Goal: Check status: Check status

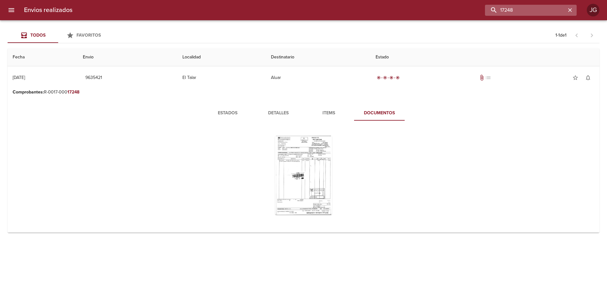
drag, startPoint x: 550, startPoint y: 13, endPoint x: 501, endPoint y: 8, distance: 49.0
click at [501, 8] on input "17248" at bounding box center [525, 10] width 81 height 11
paste input "9555876"
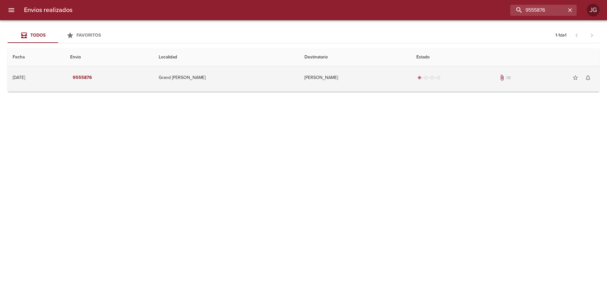
click at [154, 81] on td "9555876" at bounding box center [109, 77] width 89 height 23
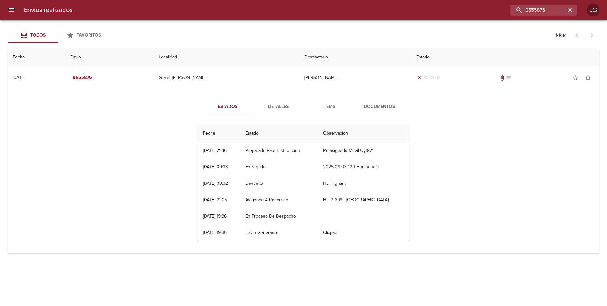
click at [372, 109] on span "Documentos" at bounding box center [379, 107] width 43 height 8
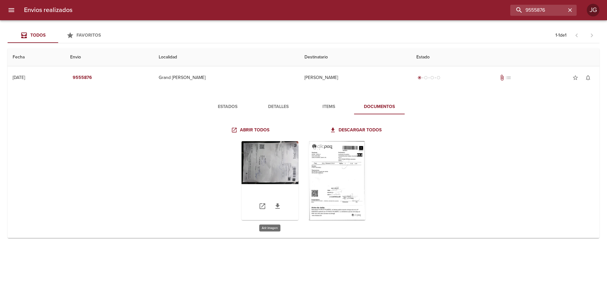
click at [269, 164] on div "Tabla de envíos del cliente" at bounding box center [270, 180] width 57 height 79
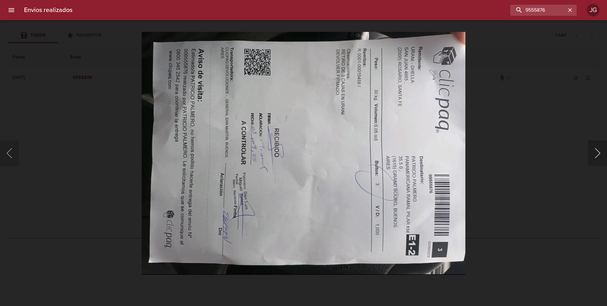
click at [595, 154] on button "Siguiente" at bounding box center [597, 153] width 19 height 25
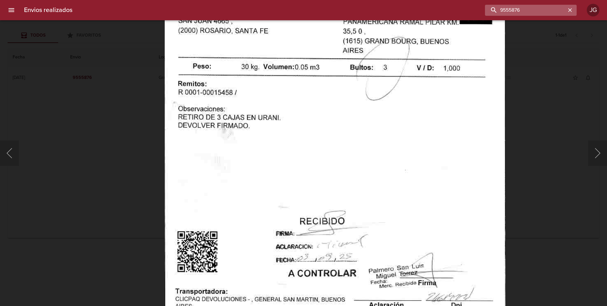
drag, startPoint x: 505, startPoint y: 7, endPoint x: 492, endPoint y: 4, distance: 13.2
click at [492, 5] on input "9555876" at bounding box center [525, 10] width 81 height 11
paste input "61324"
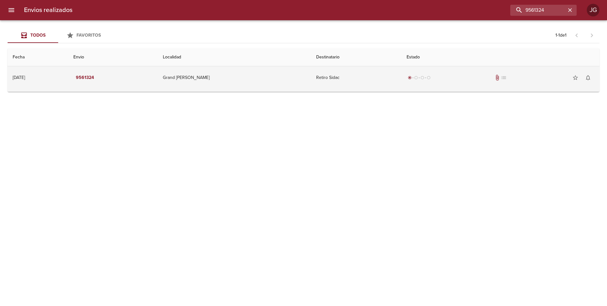
click at [257, 77] on td "Grand [PERSON_NAME]" at bounding box center [234, 77] width 153 height 23
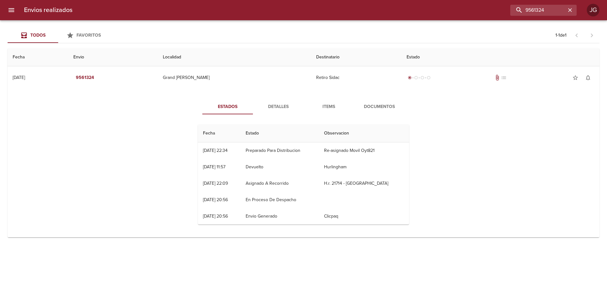
click at [372, 104] on span "Documentos" at bounding box center [379, 107] width 43 height 8
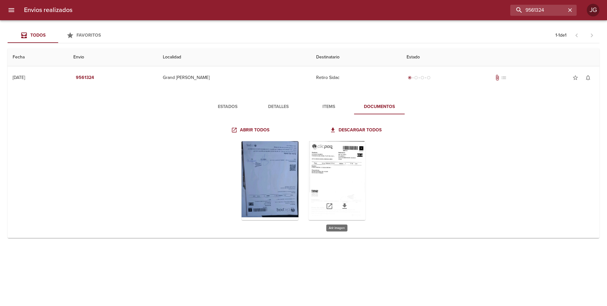
click at [339, 176] on div "Tabla de envíos del cliente" at bounding box center [337, 180] width 57 height 79
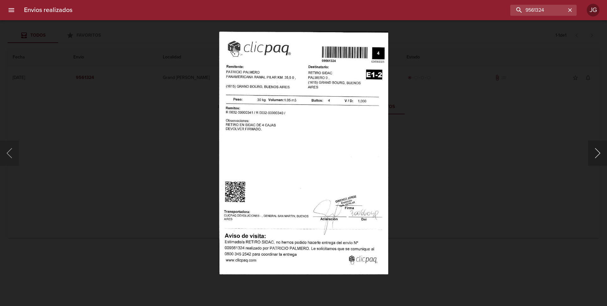
click at [596, 149] on button "Siguiente" at bounding box center [597, 153] width 19 height 25
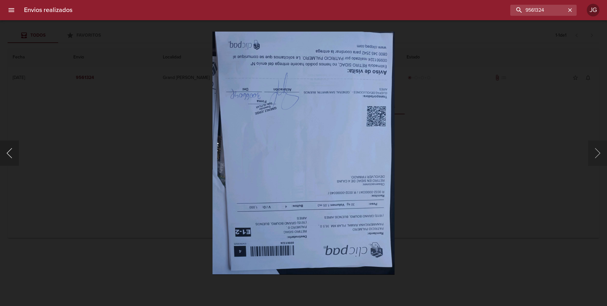
click at [10, 153] on button "Anterior" at bounding box center [9, 153] width 19 height 25
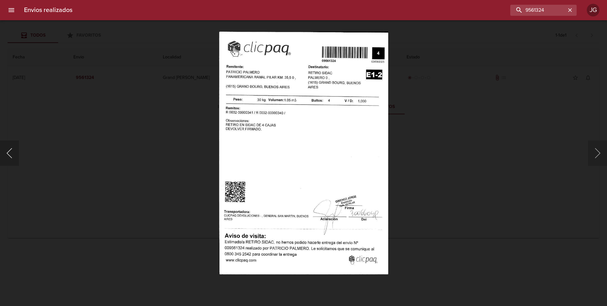
click at [9, 153] on button "Anterior" at bounding box center [9, 153] width 19 height 25
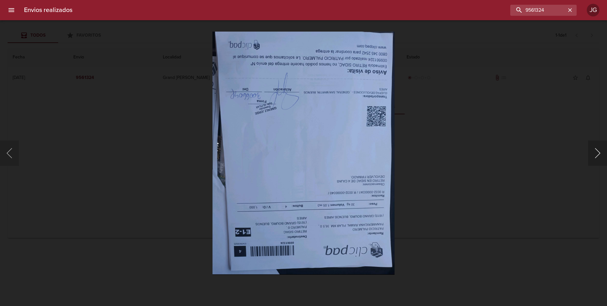
click at [595, 157] on button "Siguiente" at bounding box center [597, 153] width 19 height 25
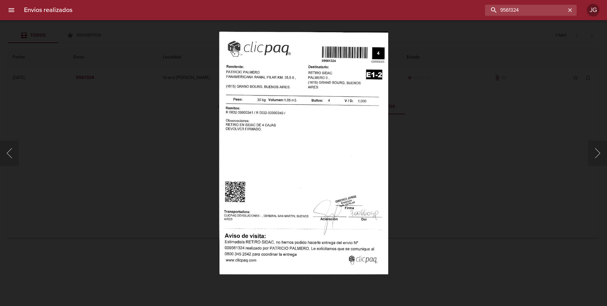
drag, startPoint x: 490, startPoint y: 6, endPoint x: 466, endPoint y: 2, distance: 24.4
click at [466, 2] on div "Envios realizados 9561324 JG" at bounding box center [303, 10] width 607 height 20
paste input "5749"
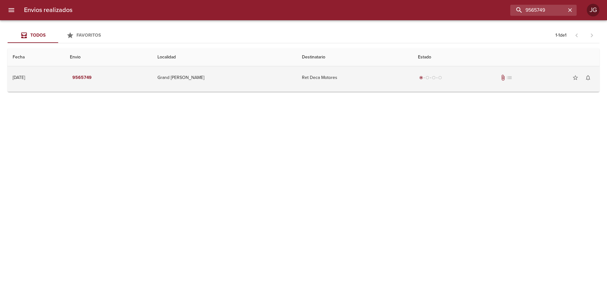
click at [300, 80] on td "Ret Deca Motores" at bounding box center [355, 77] width 116 height 23
click at [500, 78] on span "attach_file" at bounding box center [503, 78] width 6 height 6
click at [306, 81] on td "Ret Deca Motores" at bounding box center [355, 77] width 116 height 23
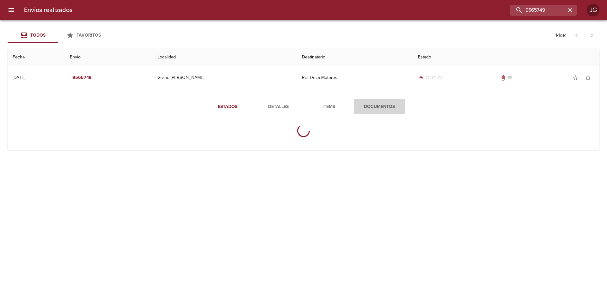
click at [374, 105] on span "Documentos" at bounding box center [379, 107] width 43 height 8
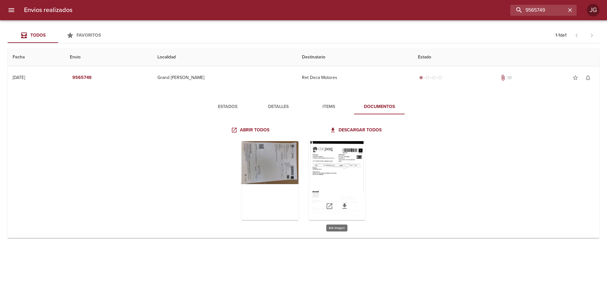
click at [326, 160] on div "Tabla de envíos del cliente" at bounding box center [337, 180] width 57 height 79
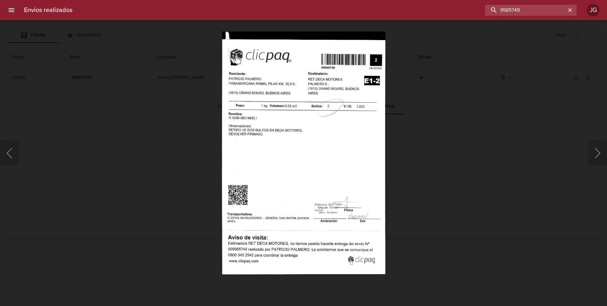
drag, startPoint x: 548, startPoint y: 11, endPoint x: 480, endPoint y: -2, distance: 68.8
click at [480, 0] on html "Envios realizados 9565749 JG Todos Favoritos 1 - 1 de 1 Fecha Envio Localidad D…" at bounding box center [303, 0] width 607 height 0
paste input "7944"
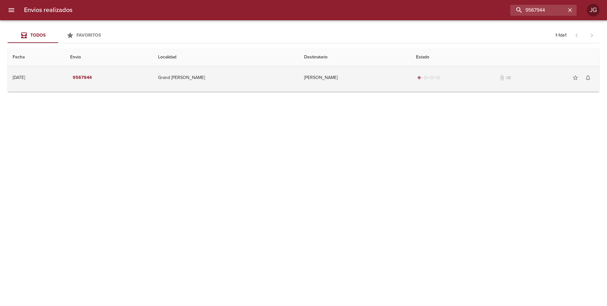
click at [300, 77] on td "[PERSON_NAME]" at bounding box center [355, 77] width 112 height 23
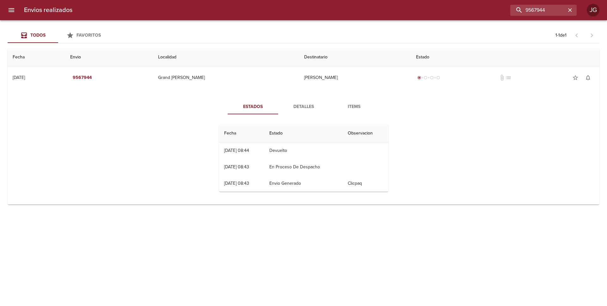
click at [351, 107] on span "Items" at bounding box center [354, 107] width 43 height 8
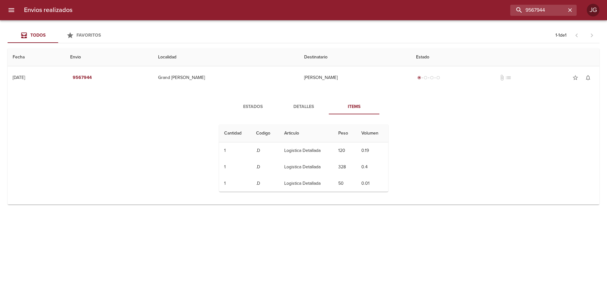
click at [311, 107] on span "Detalles" at bounding box center [303, 107] width 43 height 8
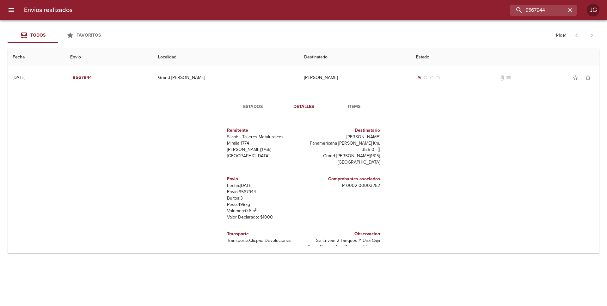
scroll to position [9, 0]
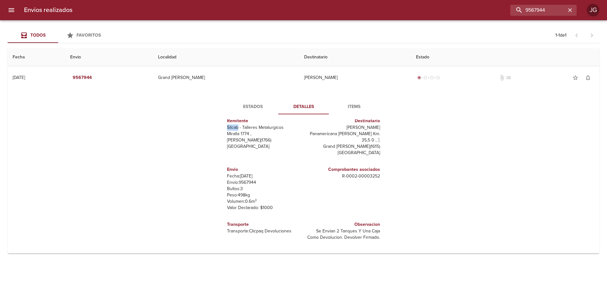
drag, startPoint x: 236, startPoint y: 127, endPoint x: 220, endPoint y: 130, distance: 17.1
click at [220, 130] on div "Remitente Silcab - Talleres Metalurgicos Miralla 1774 , Tablada ( 1766 ) Buenos…" at bounding box center [304, 183] width 174 height 127
copy p "Silcab"
drag, startPoint x: 549, startPoint y: 8, endPoint x: 479, endPoint y: -4, distance: 71.5
click at [479, 0] on html "Envios realizados 9567944 JG Todos Favoritos 1 - 1 de 1 Fecha Envio Localidad D…" at bounding box center [303, 0] width 607 height 0
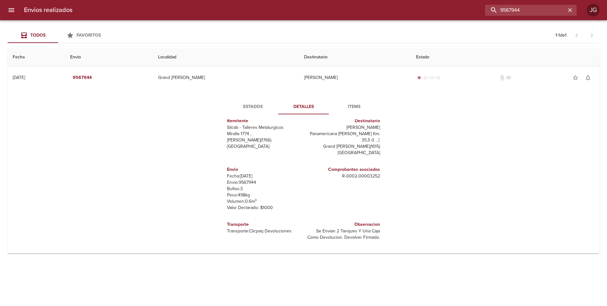
paste input "8986"
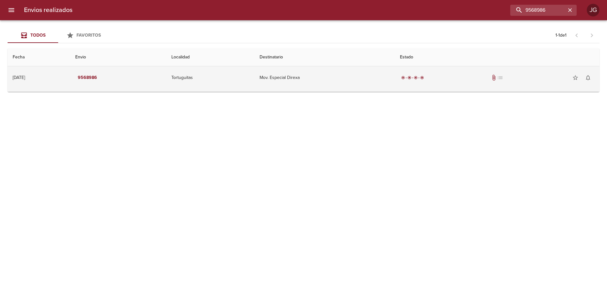
click at [282, 84] on td "Mov. Especial Direxa" at bounding box center [325, 77] width 140 height 23
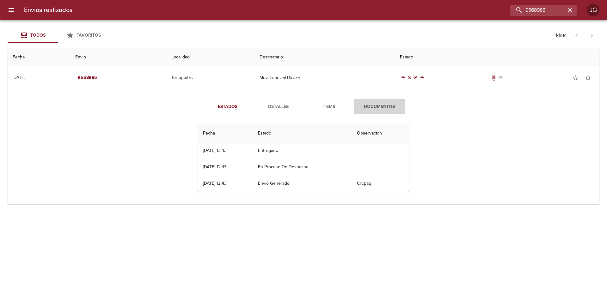
click at [376, 107] on span "Documentos" at bounding box center [379, 107] width 43 height 8
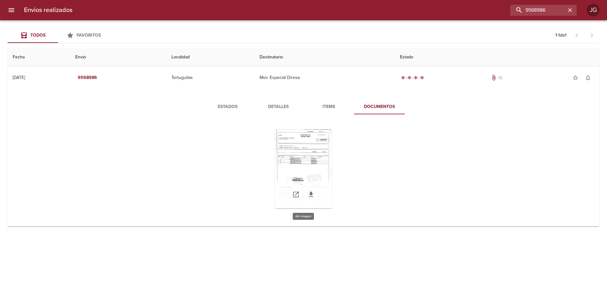
click at [308, 158] on div "Tabla de envíos del cliente" at bounding box center [303, 169] width 57 height 79
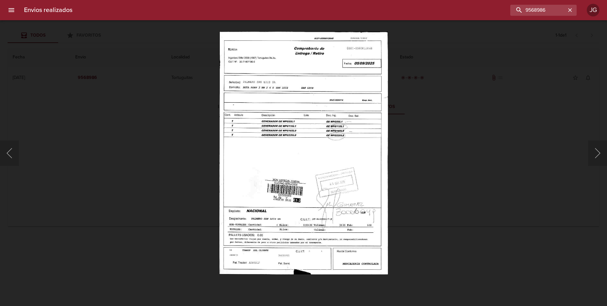
click at [149, 125] on div "Lightbox" at bounding box center [303, 153] width 607 height 306
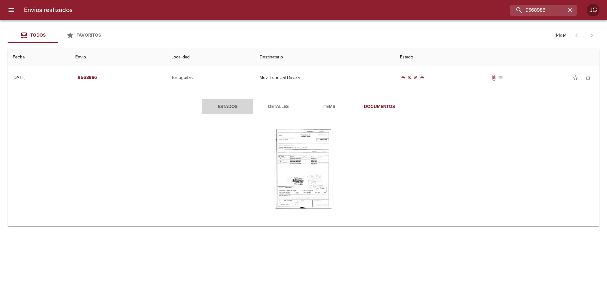
click at [233, 109] on span "Estados" at bounding box center [227, 107] width 43 height 8
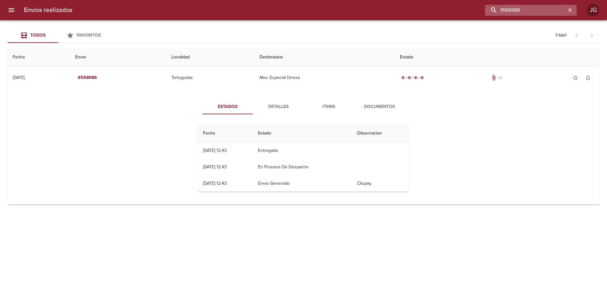
drag, startPoint x: 551, startPoint y: 9, endPoint x: 513, endPoint y: 12, distance: 38.4
click at [513, 11] on input "9568986" at bounding box center [525, 10] width 81 height 11
drag, startPoint x: 526, startPoint y: 8, endPoint x: 503, endPoint y: 9, distance: 23.1
click at [503, 9] on input "9598668" at bounding box center [525, 10] width 81 height 11
paste input "69832"
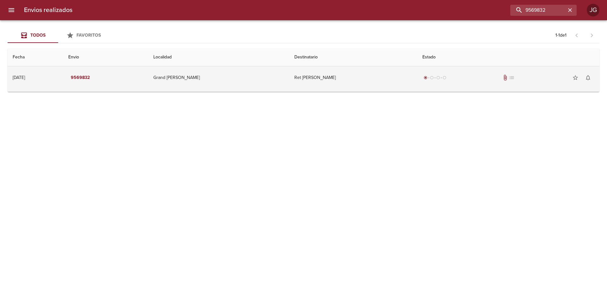
click at [305, 81] on td "Ret Nora Liliana Garcia" at bounding box center [353, 77] width 128 height 23
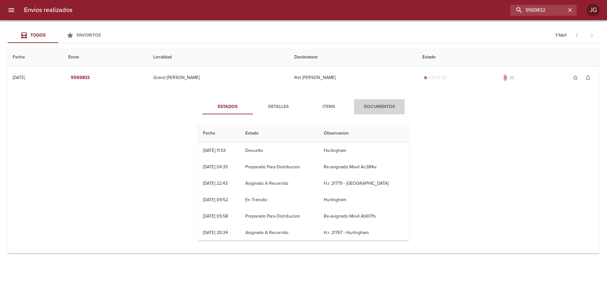
click at [377, 107] on span "Documentos" at bounding box center [379, 107] width 43 height 8
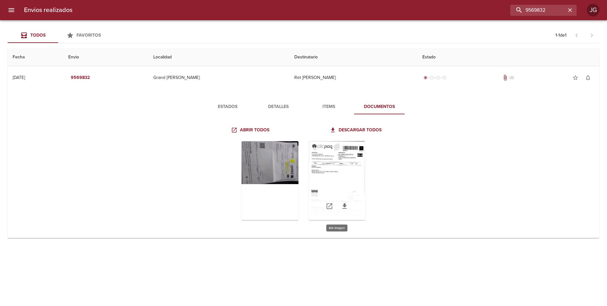
click at [331, 168] on div "Tabla de envíos del cliente" at bounding box center [337, 180] width 57 height 79
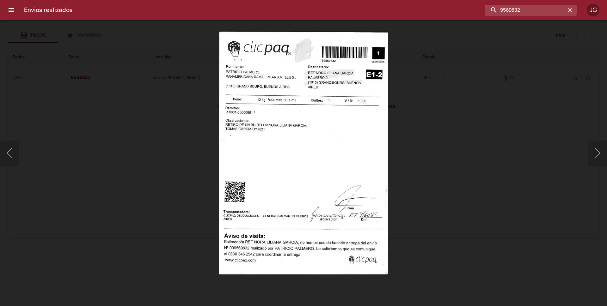
drag, startPoint x: 550, startPoint y: 11, endPoint x: 495, endPoint y: 2, distance: 56.4
click at [495, 2] on div "Envios realizados 9569832 JG" at bounding box center [303, 10] width 607 height 20
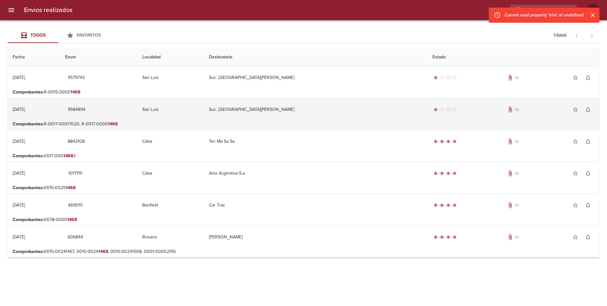
click at [137, 120] on td "9584894" at bounding box center [98, 109] width 77 height 23
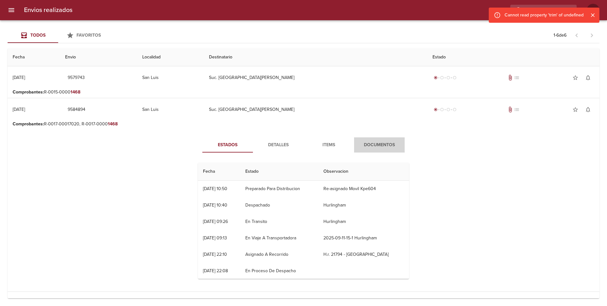
click at [373, 144] on span "Documentos" at bounding box center [379, 145] width 43 height 8
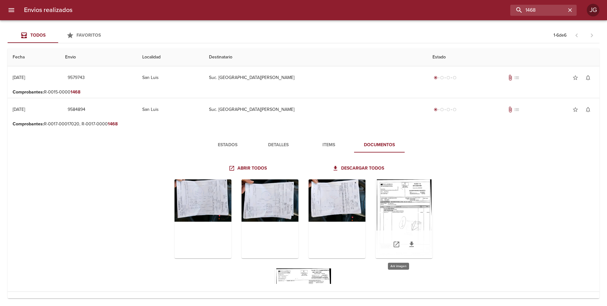
click at [406, 221] on div "Tabla de envíos del cliente" at bounding box center [404, 219] width 57 height 79
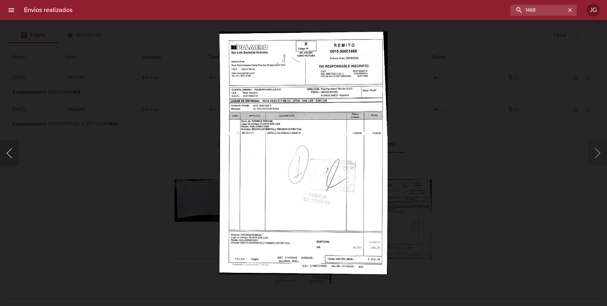
click at [13, 153] on button "Anterior" at bounding box center [9, 153] width 19 height 25
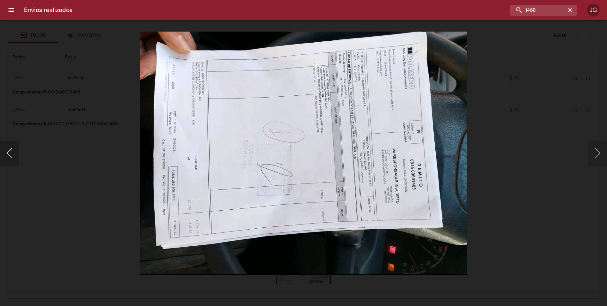
click at [11, 155] on button "Anterior" at bounding box center [9, 153] width 19 height 25
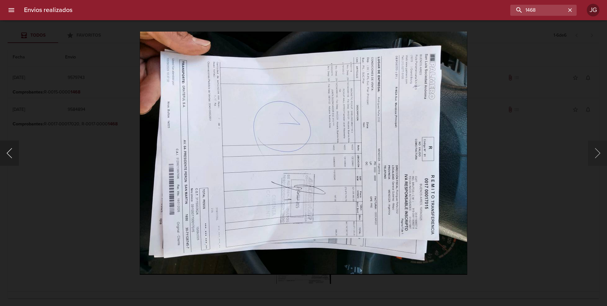
click at [14, 153] on button "Anterior" at bounding box center [9, 153] width 19 height 25
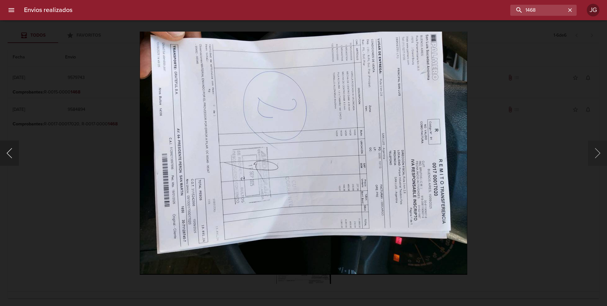
click at [14, 153] on button "Anterior" at bounding box center [9, 153] width 19 height 25
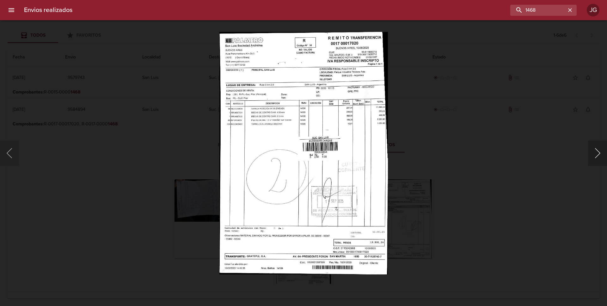
click at [598, 157] on button "Siguiente" at bounding box center [597, 153] width 19 height 25
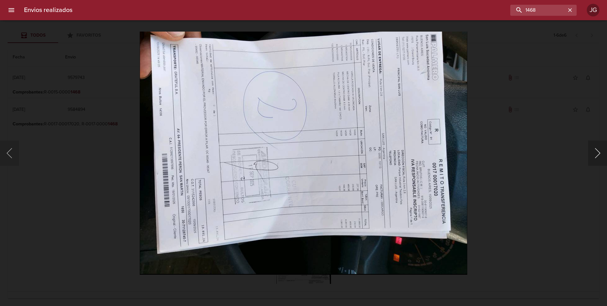
click at [595, 157] on button "Siguiente" at bounding box center [597, 153] width 19 height 25
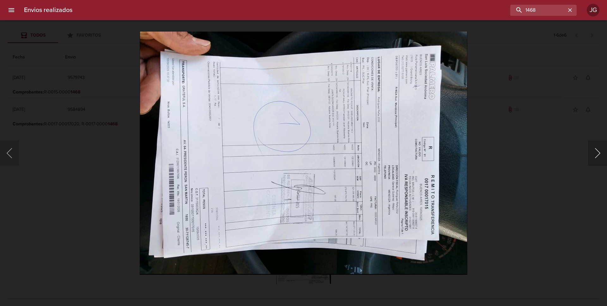
click at [596, 154] on button "Siguiente" at bounding box center [597, 153] width 19 height 25
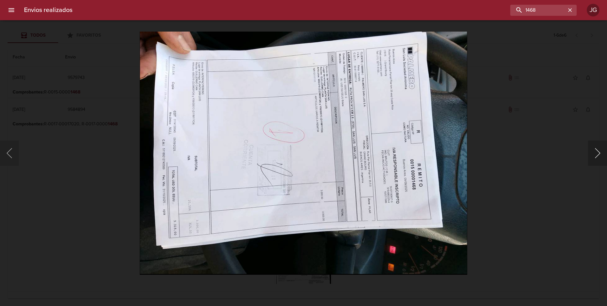
click at [598, 156] on button "Siguiente" at bounding box center [597, 153] width 19 height 25
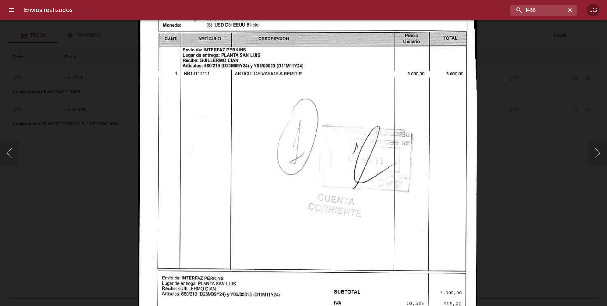
click at [282, 215] on img "Lightbox" at bounding box center [308, 113] width 338 height 489
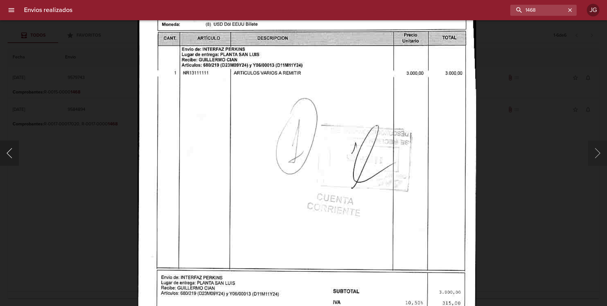
click at [13, 152] on button "Anterior" at bounding box center [9, 153] width 19 height 25
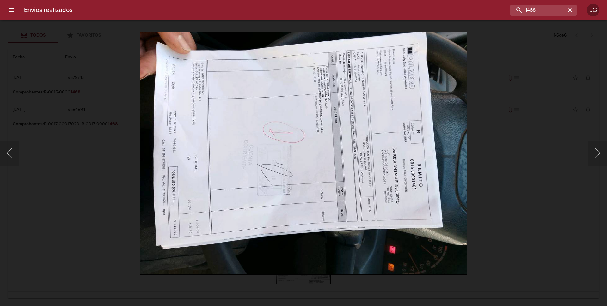
click at [574, 47] on div "Lightbox" at bounding box center [303, 153] width 607 height 306
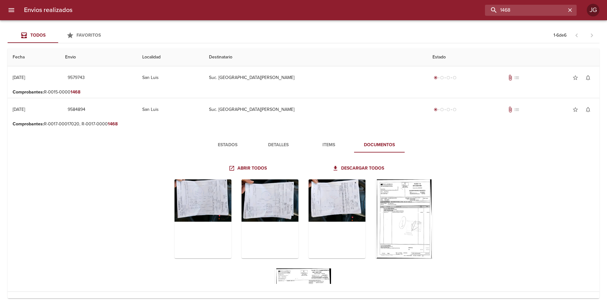
drag, startPoint x: 541, startPoint y: 9, endPoint x: 476, endPoint y: -2, distance: 65.6
click at [476, 0] on html "Envios realizados 1468 JG Todos Favoritos 1 - 6 de 6 Fecha Envio Localidad Dest…" at bounding box center [303, 0] width 607 height 0
paste input "9590436"
type input "9590436"
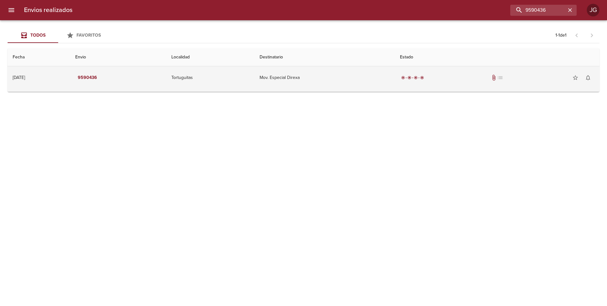
click at [142, 80] on td "9590436" at bounding box center [118, 77] width 96 height 23
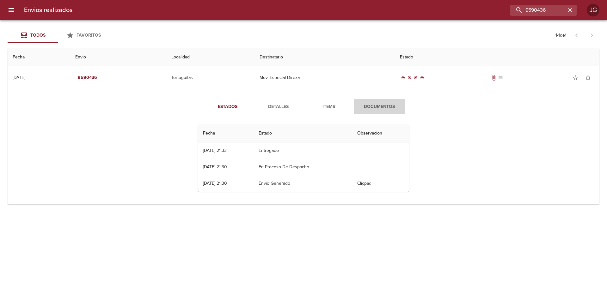
click at [372, 108] on span "Documentos" at bounding box center [379, 107] width 43 height 8
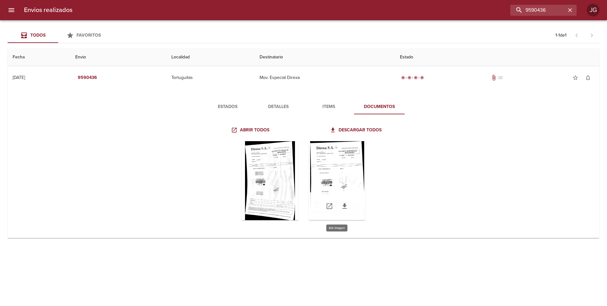
click at [334, 166] on div "Tabla de envíos del cliente" at bounding box center [337, 180] width 57 height 79
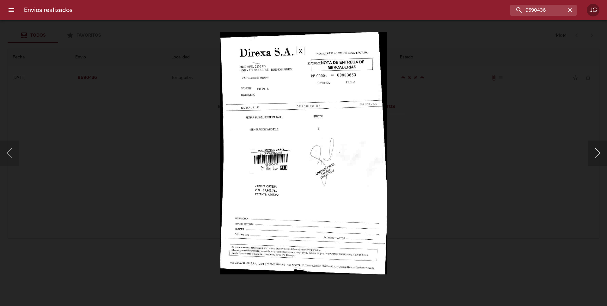
click at [597, 154] on button "Siguiente" at bounding box center [597, 153] width 19 height 25
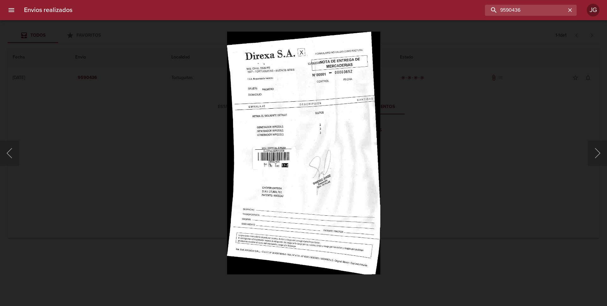
drag, startPoint x: 535, startPoint y: 10, endPoint x: 428, endPoint y: 7, distance: 106.7
click at [428, 8] on div "9590436" at bounding box center [326, 10] width 499 height 11
type input "9"
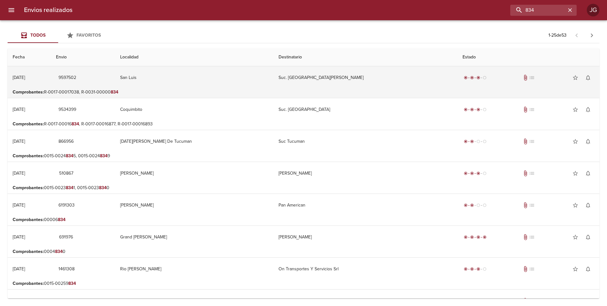
click at [203, 86] on td "San Luis" at bounding box center [194, 77] width 158 height 23
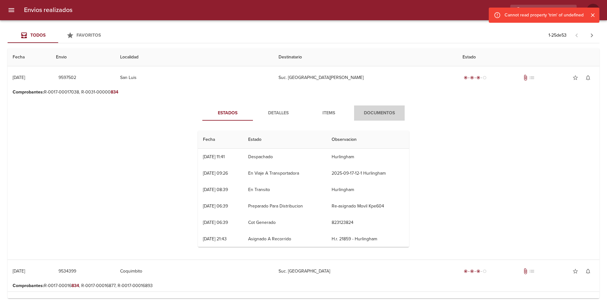
click at [375, 114] on span "Documentos" at bounding box center [379, 113] width 43 height 8
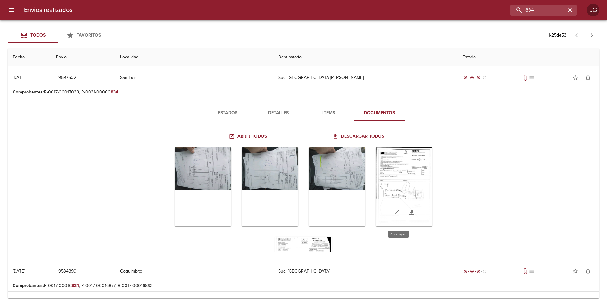
click at [404, 181] on div "Tabla de envíos del cliente" at bounding box center [404, 187] width 57 height 79
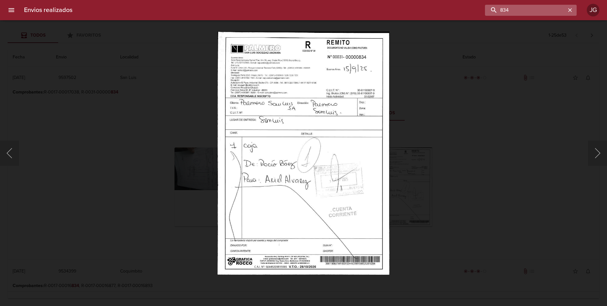
drag, startPoint x: 532, startPoint y: 6, endPoint x: 509, endPoint y: 12, distance: 24.5
click at [509, 12] on input "834" at bounding box center [525, 10] width 81 height 11
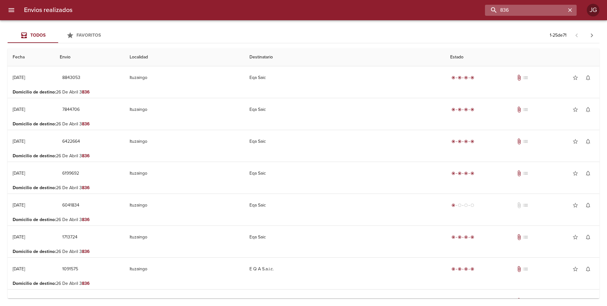
click at [516, 7] on input "836" at bounding box center [525, 10] width 81 height 11
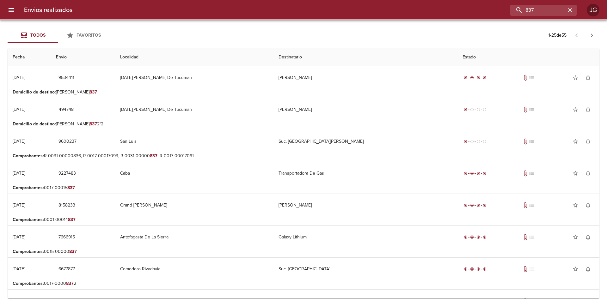
click at [160, 156] on p "Comprobantes : R-0031-00000836, R-0017-00017093, R-0031-00000 837 , R-0017-0001…" at bounding box center [304, 156] width 582 height 6
click at [238, 155] on p "Comprobantes : R-0031-00000836, R-0017-00017093, R-0031-00000 837 , R-0017-0001…" at bounding box center [304, 156] width 582 height 6
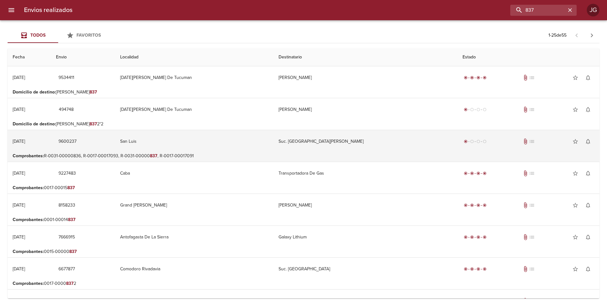
click at [358, 145] on td "Suc. [GEOGRAPHIC_DATA][PERSON_NAME]" at bounding box center [366, 141] width 184 height 23
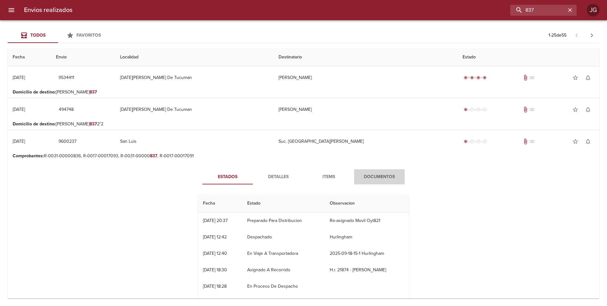
click at [378, 175] on span "Documentos" at bounding box center [379, 177] width 43 height 8
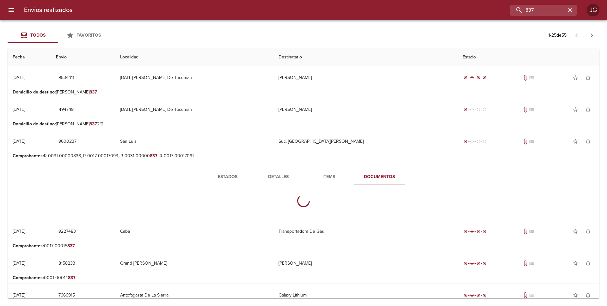
scroll to position [95, 0]
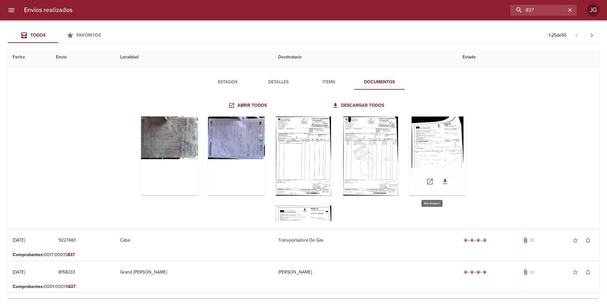
click at [437, 152] on div "Tabla de envíos del cliente" at bounding box center [437, 156] width 57 height 79
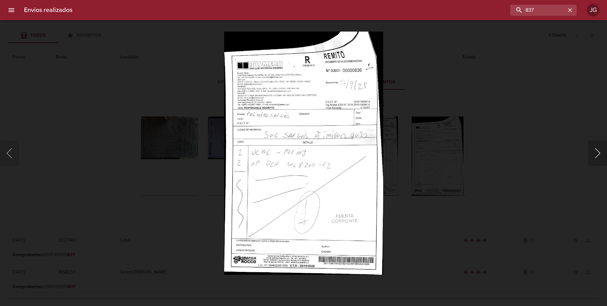
click at [594, 154] on button "Siguiente" at bounding box center [597, 153] width 19 height 25
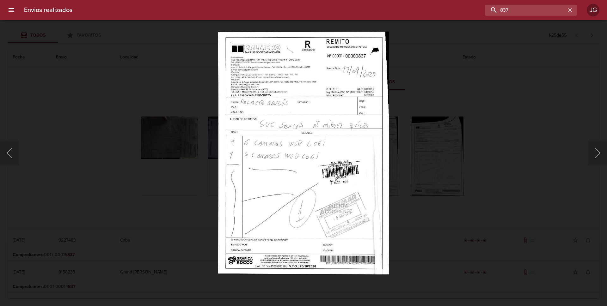
drag, startPoint x: 547, startPoint y: 9, endPoint x: 457, endPoint y: -3, distance: 90.8
click at [457, 0] on html "Envios realizados 837 JG Todos Favoritos 1 - 25 de 55 Fecha Envio Localidad Des…" at bounding box center [303, 0] width 607 height 0
paste input "9603169"
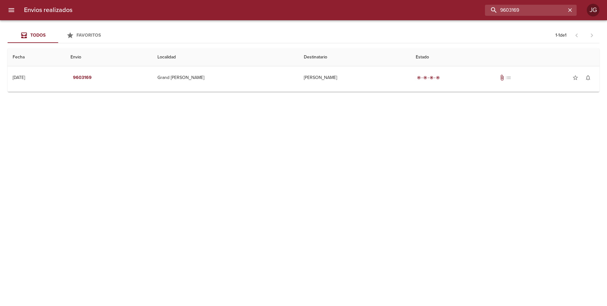
scroll to position [0, 0]
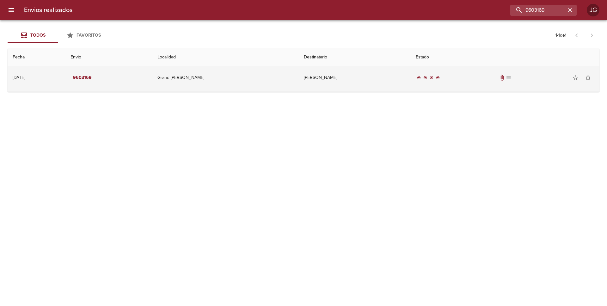
click at [283, 83] on td "Grand [PERSON_NAME]" at bounding box center [225, 77] width 146 height 23
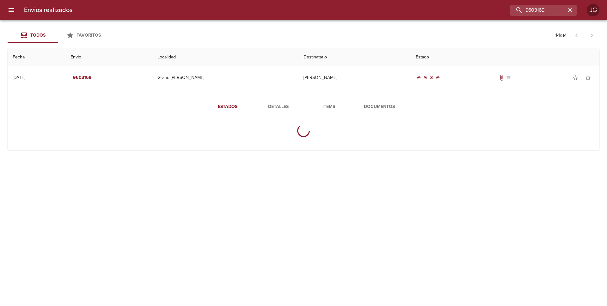
click at [378, 109] on span "Documentos" at bounding box center [379, 107] width 43 height 8
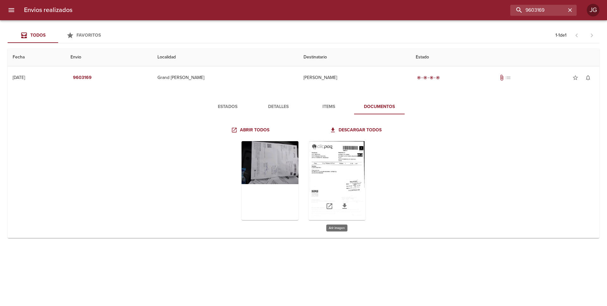
click at [339, 157] on div "Tabla de envíos del cliente" at bounding box center [337, 180] width 57 height 79
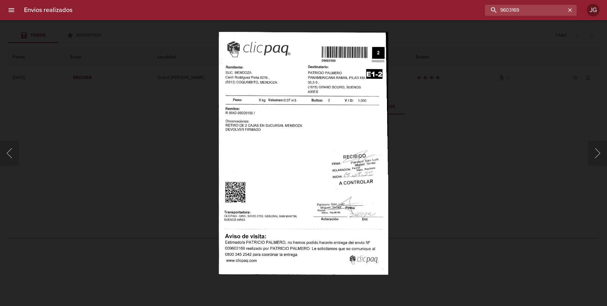
drag, startPoint x: 551, startPoint y: 11, endPoint x: 461, endPoint y: -3, distance: 90.7
click at [461, 0] on html "Envios realizados 9603169 JG Todos Favoritos 1 - 1 de 1 Fecha Envio Localidad D…" at bounding box center [303, 0] width 607 height 0
paste input "335"
type input "9603335"
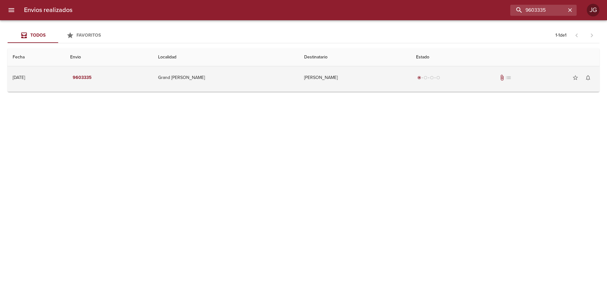
click at [259, 79] on td "Grand [PERSON_NAME]" at bounding box center [226, 77] width 146 height 23
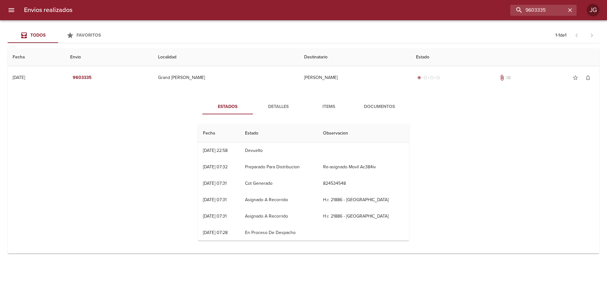
click at [383, 106] on span "Documentos" at bounding box center [379, 107] width 43 height 8
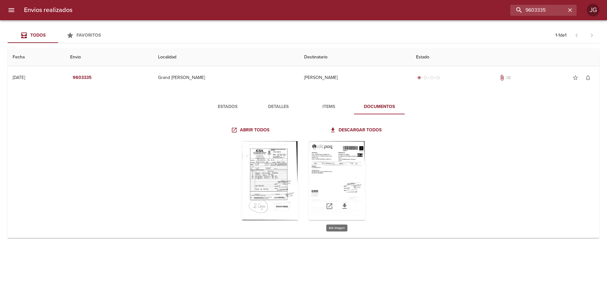
click at [337, 164] on div "Tabla de envíos del cliente" at bounding box center [337, 180] width 57 height 79
